Goal: Task Accomplishment & Management: Use online tool/utility

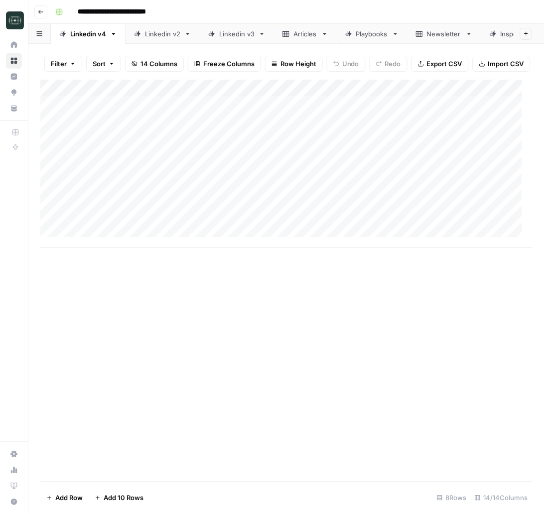
click at [44, 11] on button "Go back" at bounding box center [40, 11] width 13 height 13
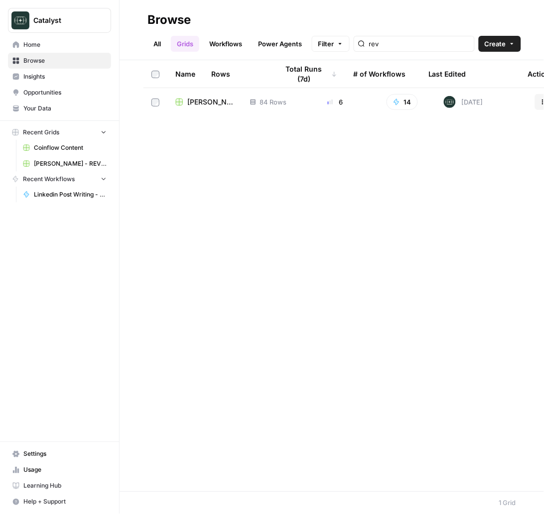
click at [74, 180] on span "Recent Workflows" at bounding box center [49, 179] width 52 height 9
click at [95, 181] on button "Recent Workflows" at bounding box center [59, 179] width 103 height 15
click at [389, 47] on input "rev" at bounding box center [419, 44] width 101 height 10
type input "kat"
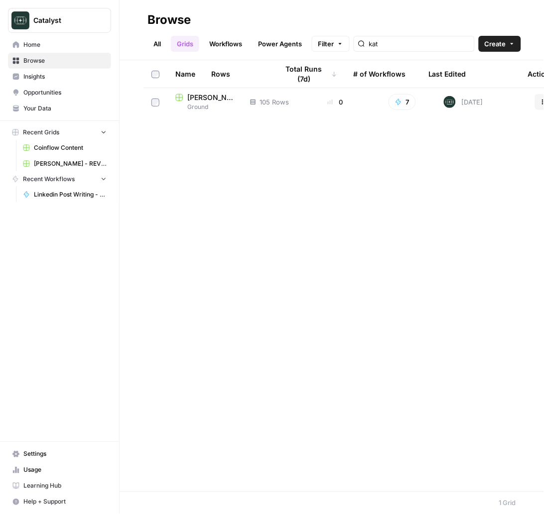
click at [207, 106] on span "Ground" at bounding box center [204, 107] width 59 height 9
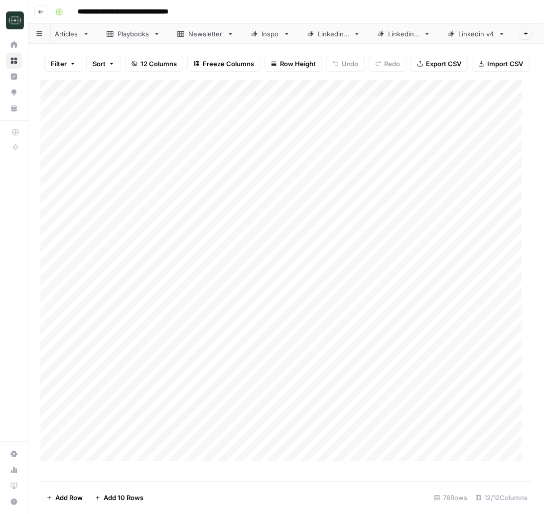
scroll to position [0, 93]
click at [467, 29] on div "Linkedin v4" at bounding box center [477, 34] width 36 height 10
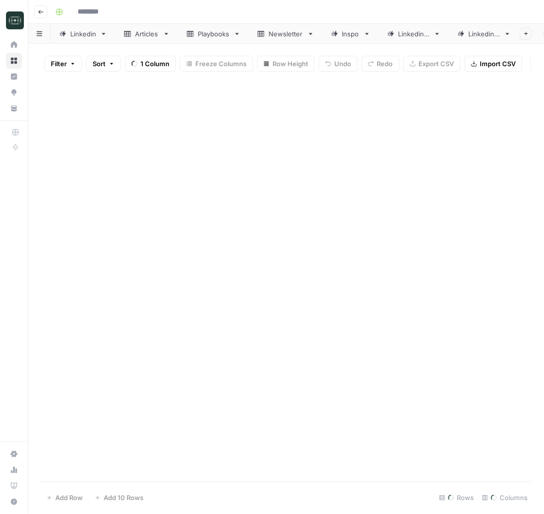
type input "**********"
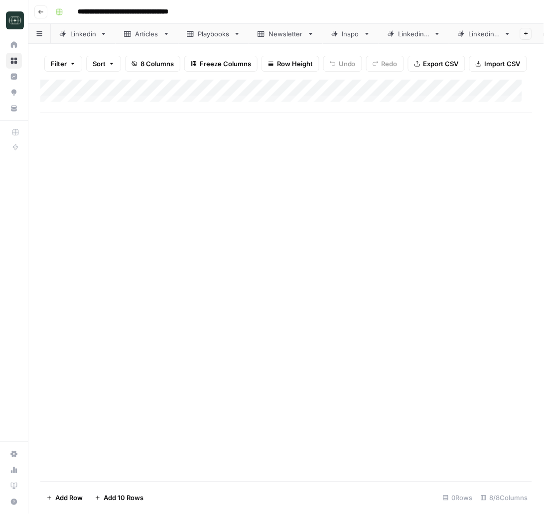
scroll to position [0, 93]
click at [459, 29] on div "Linkedin v4" at bounding box center [477, 34] width 36 height 10
click at [467, 30] on div "Linkedin v4" at bounding box center [477, 34] width 36 height 10
click at [96, 106] on div "Add Column" at bounding box center [286, 96] width 492 height 33
click at [248, 187] on div "Add Column" at bounding box center [285, 281] width 491 height 402
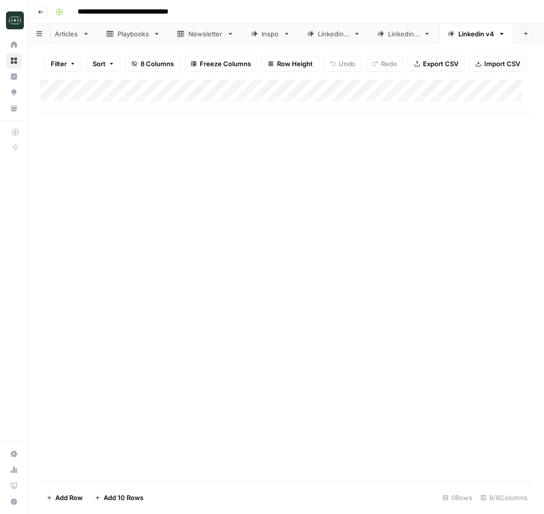
click at [124, 107] on div "Add Column" at bounding box center [286, 96] width 492 height 33
click at [216, 110] on textarea at bounding box center [154, 116] width 159 height 14
click at [304, 193] on div "Add Column" at bounding box center [285, 281] width 491 height 402
click at [268, 115] on div "Add Column" at bounding box center [286, 105] width 492 height 50
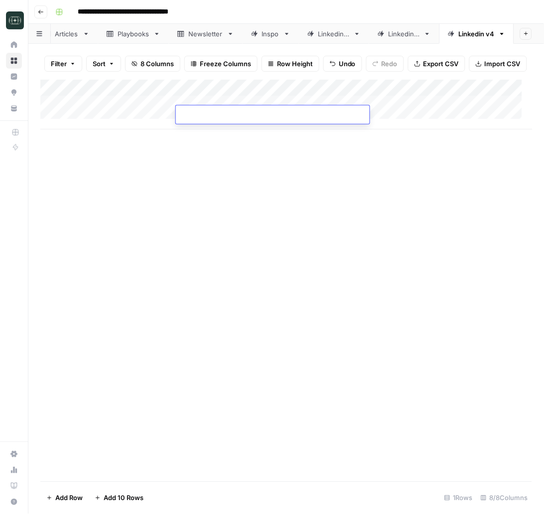
type textarea "**********"
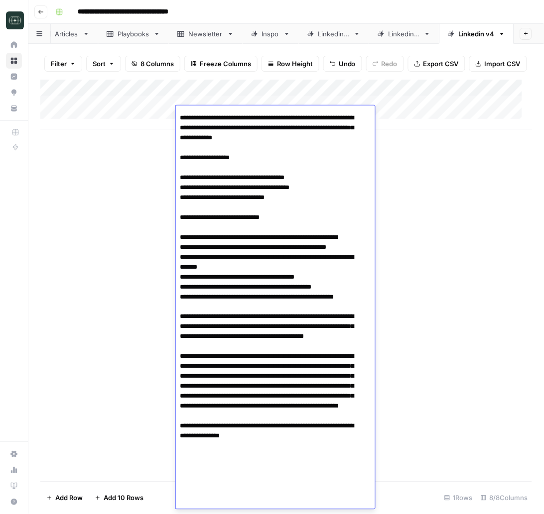
drag, startPoint x: 287, startPoint y: 237, endPoint x: 296, endPoint y: 235, distance: 9.2
click at [290, 236] on textarea at bounding box center [270, 243] width 189 height 542
click at [415, 230] on div "Add Column" at bounding box center [285, 281] width 491 height 402
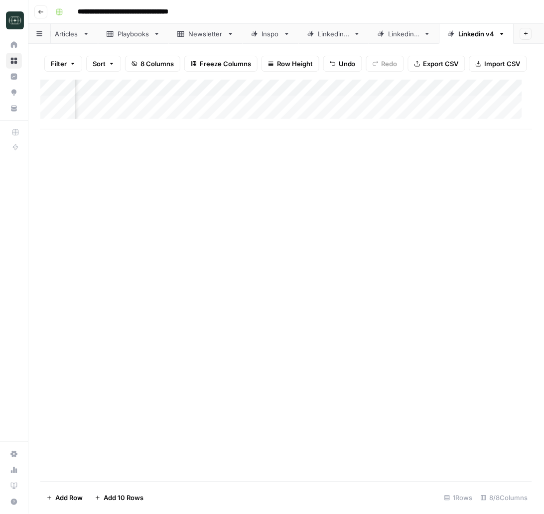
scroll to position [0, 125]
click at [287, 111] on div "Add Column" at bounding box center [286, 105] width 492 height 50
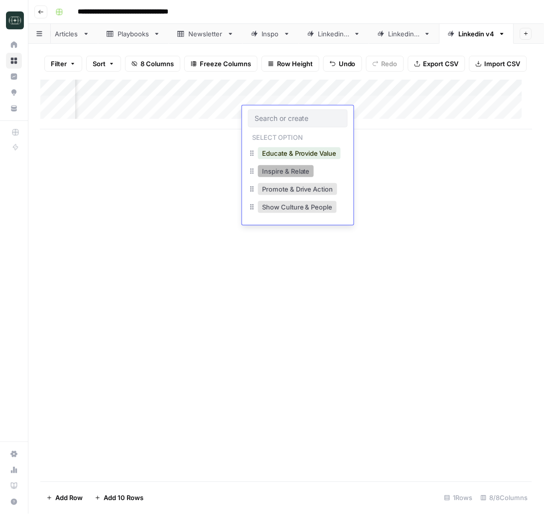
click at [294, 170] on button "Inspire & Relate" at bounding box center [286, 171] width 56 height 12
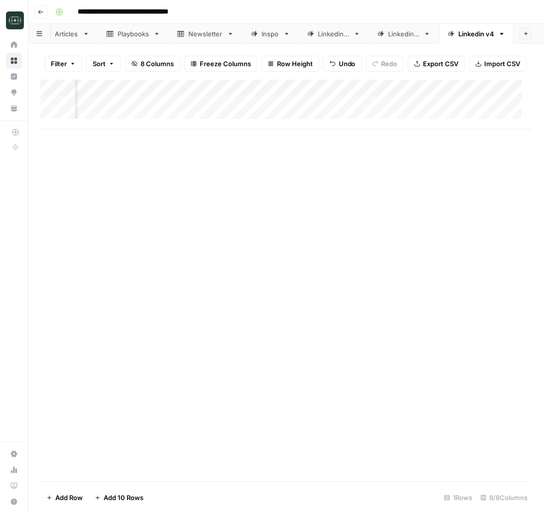
click at [357, 116] on div "Add Column" at bounding box center [286, 105] width 492 height 50
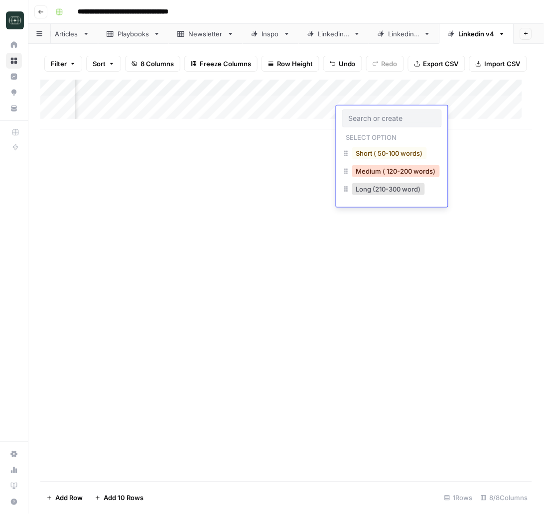
click at [385, 175] on button "Medium ( 120-200 words)" at bounding box center [396, 171] width 88 height 12
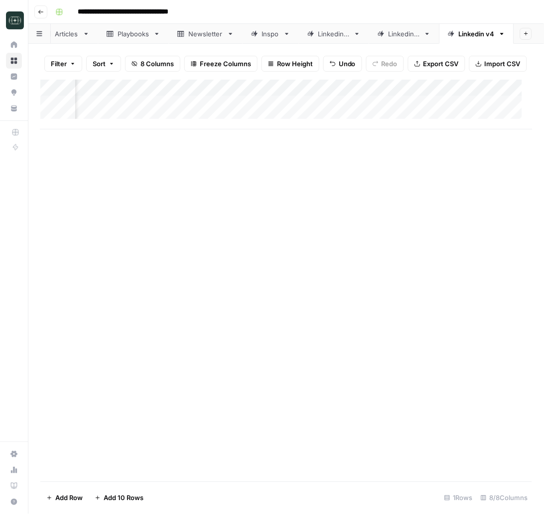
scroll to position [0, 319]
click at [273, 117] on div "Add Column" at bounding box center [286, 105] width 492 height 50
click at [258, 112] on div "Add Column" at bounding box center [286, 105] width 492 height 50
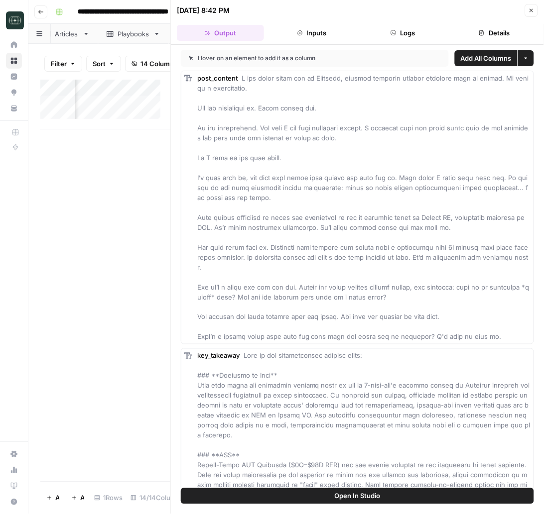
click at [468, 342] on div "post_content" at bounding box center [363, 207] width 333 height 269
click at [425, 256] on span at bounding box center [364, 207] width 334 height 267
click at [239, 74] on div "post_content" at bounding box center [363, 207] width 333 height 269
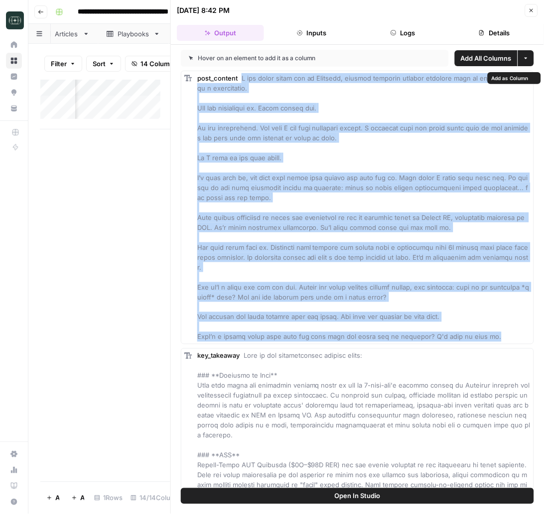
drag, startPoint x: 241, startPoint y: 79, endPoint x: 469, endPoint y: 335, distance: 342.7
click at [469, 335] on div "post_content" at bounding box center [363, 207] width 333 height 269
copy span "L ips dolor sitam con ad Elitsedd, eiusmod temporin utlabor etdolore magn al en…"
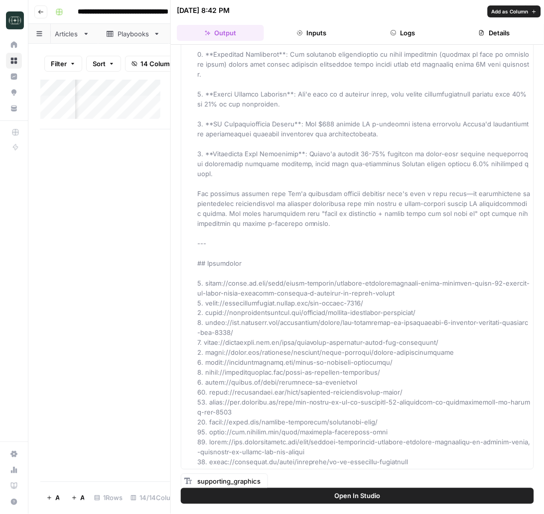
scroll to position [2476, 0]
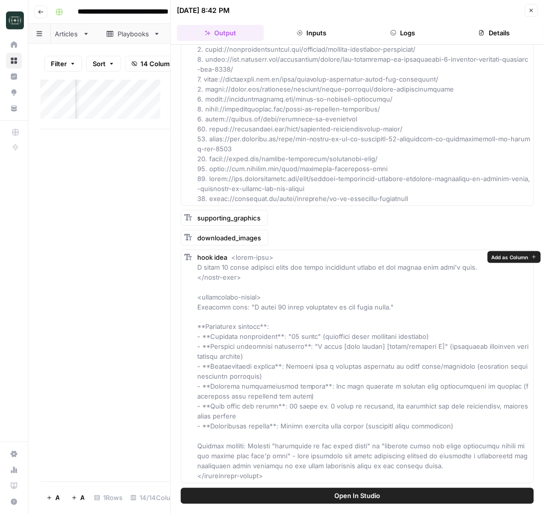
click at [255, 267] on span at bounding box center [363, 366] width 333 height 227
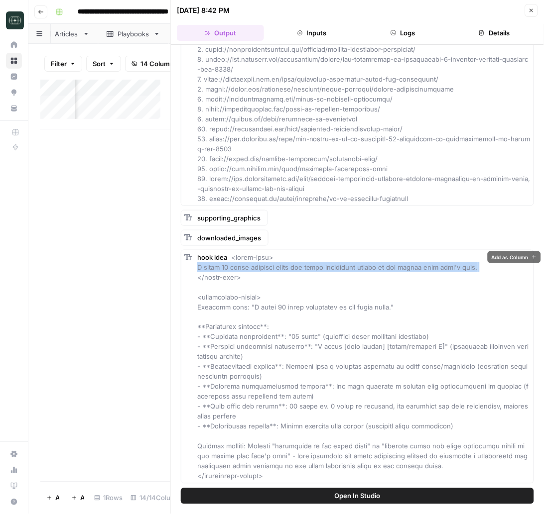
click at [255, 267] on span at bounding box center [363, 366] width 333 height 227
copy span "I spent 16 years thinking sales was about convincing people to buy things they …"
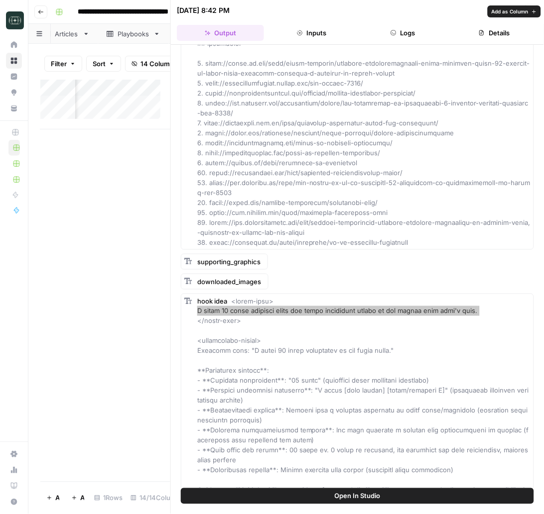
scroll to position [2434, 0]
